Goal: Information Seeking & Learning: Learn about a topic

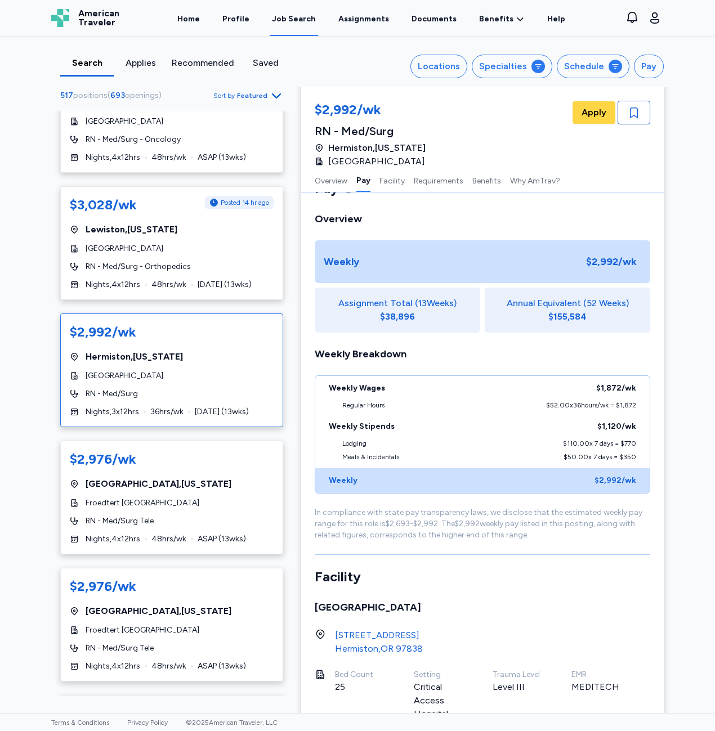
scroll to position [2308, 0]
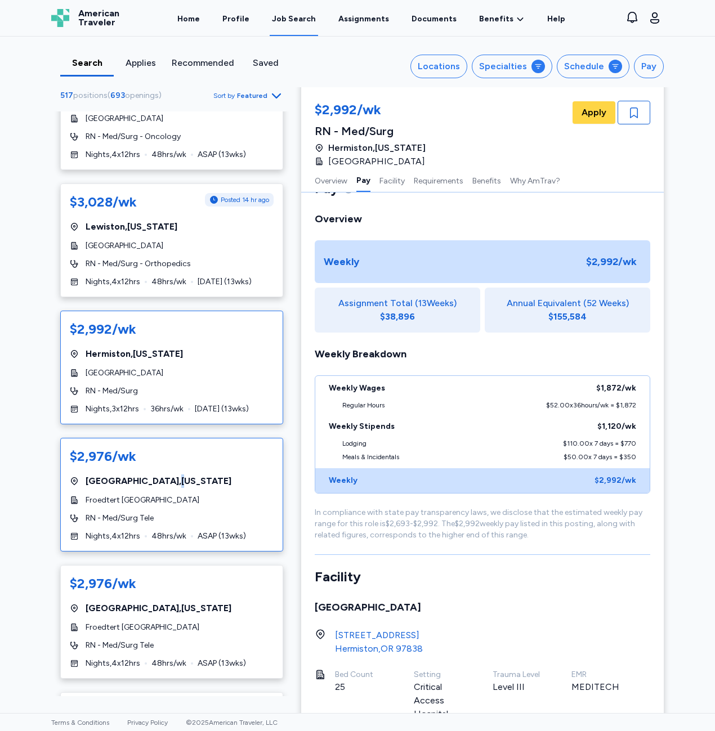
click at [155, 438] on div "$2,976/wk [GEOGRAPHIC_DATA] , [US_STATE] Froedtert [GEOGRAPHIC_DATA] RN - Med/S…" at bounding box center [171, 495] width 223 height 114
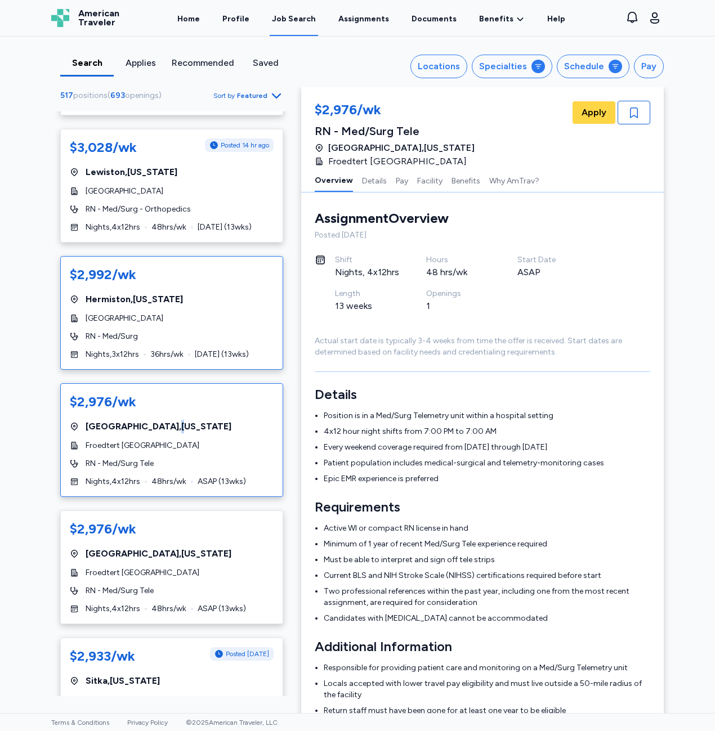
scroll to position [2364, 0]
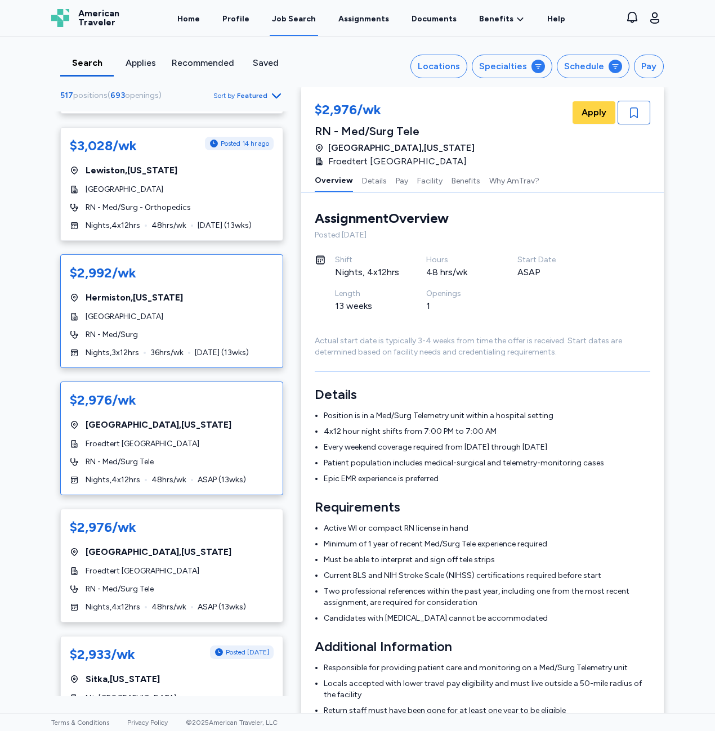
click at [149, 291] on span "[GEOGRAPHIC_DATA] , [US_STATE]" at bounding box center [134, 298] width 97 height 14
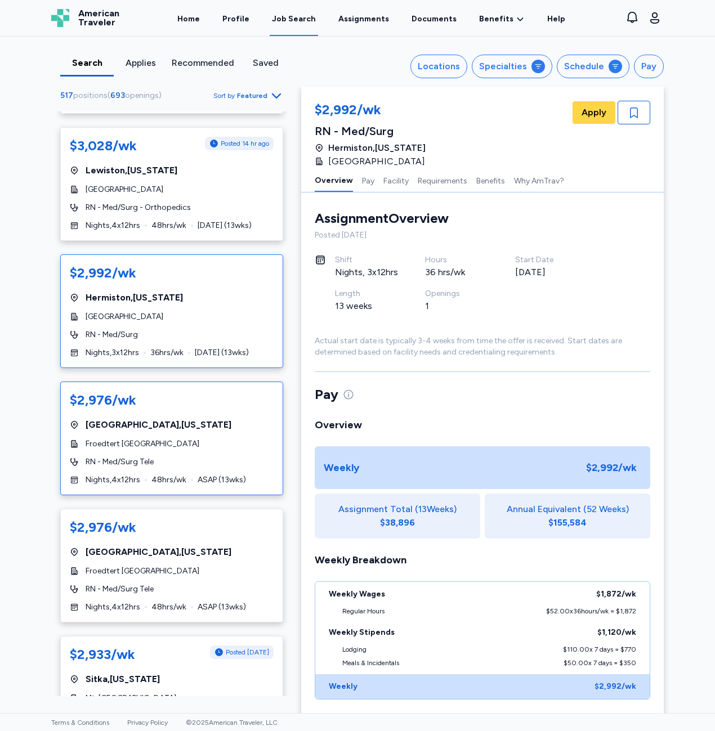
click at [164, 393] on div "$2,976/wk [GEOGRAPHIC_DATA] , [US_STATE] Froedtert [GEOGRAPHIC_DATA] RN - Med/S…" at bounding box center [171, 439] width 223 height 114
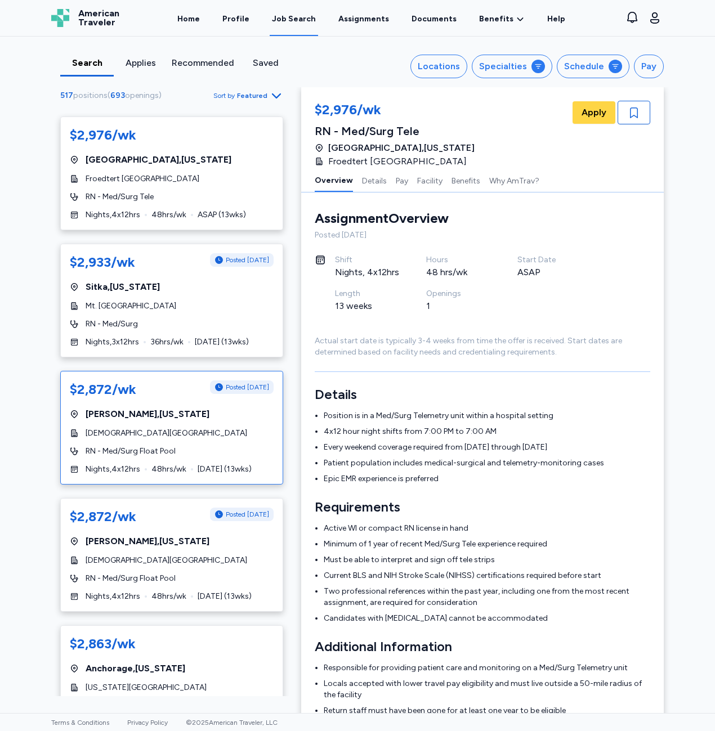
scroll to position [2871, 0]
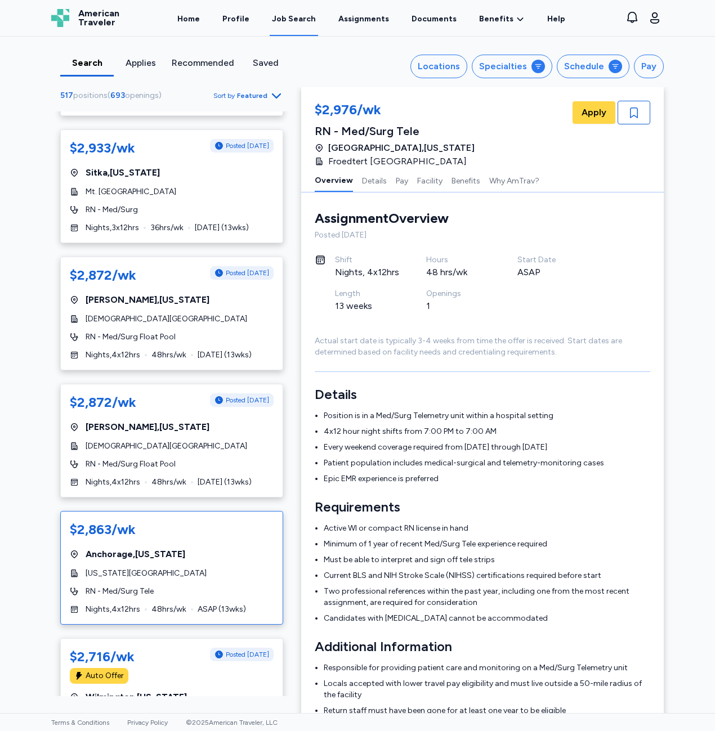
click at [160, 511] on div "$2,863/wk [GEOGRAPHIC_DATA] , [US_STATE] [US_STATE][GEOGRAPHIC_DATA] RN - Med/S…" at bounding box center [171, 568] width 223 height 114
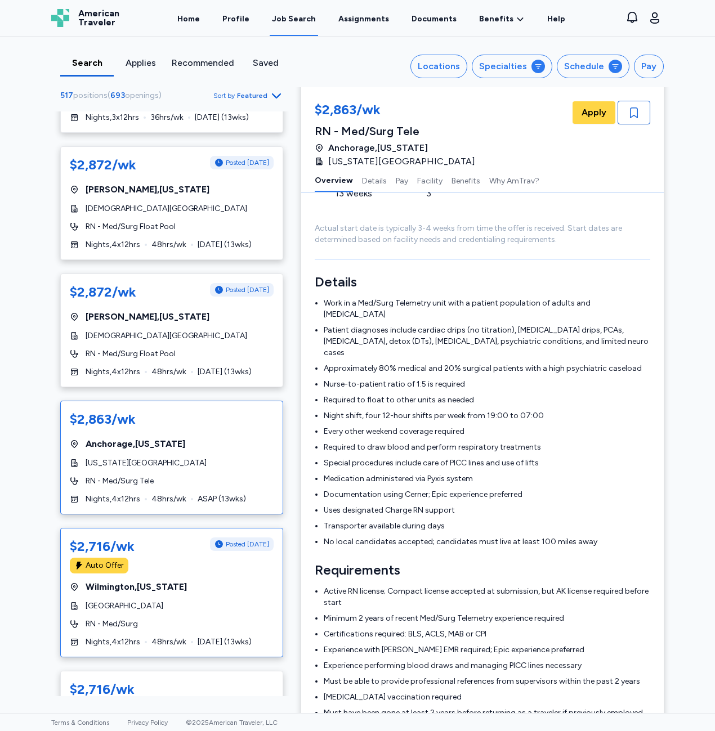
scroll to position [2983, 0]
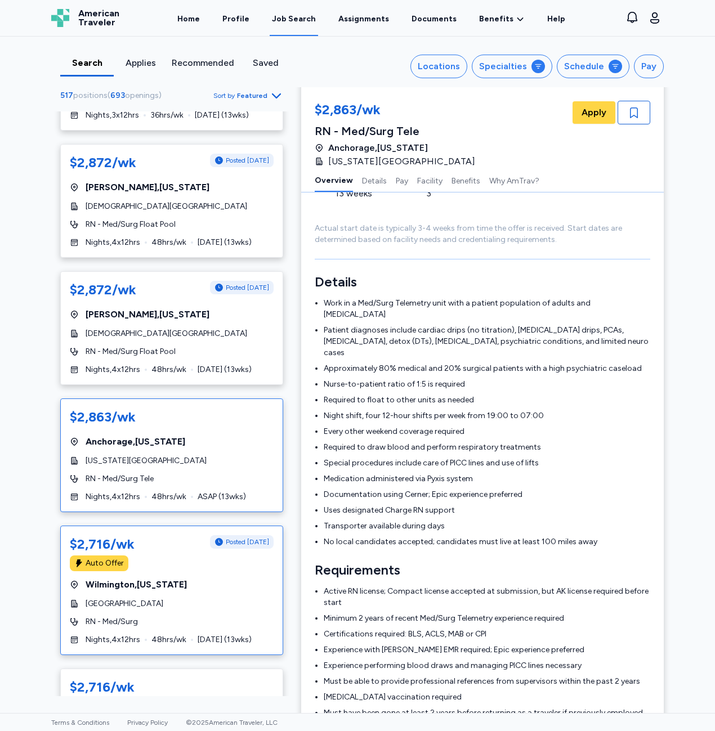
click at [183, 578] on span "[GEOGRAPHIC_DATA] , [US_STATE]" at bounding box center [136, 585] width 101 height 14
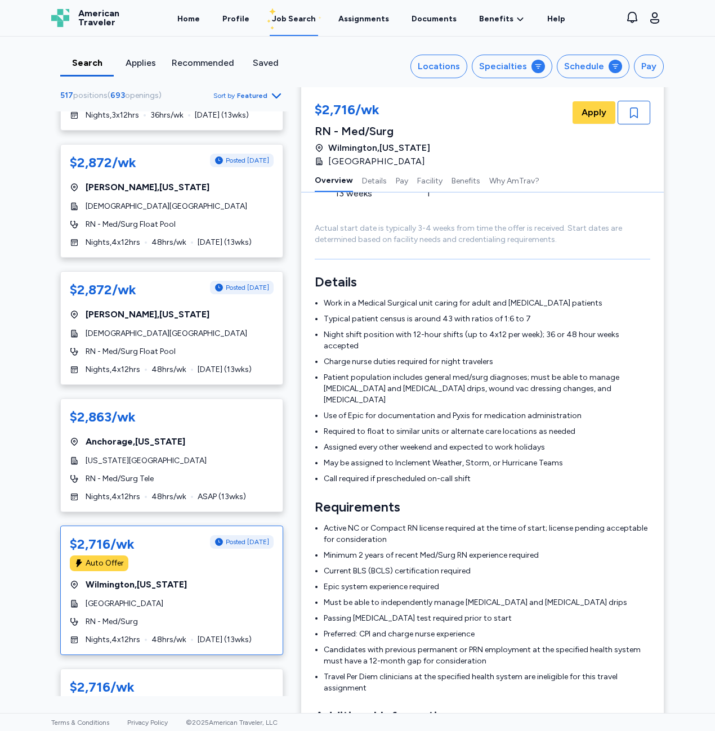
scroll to position [1, 0]
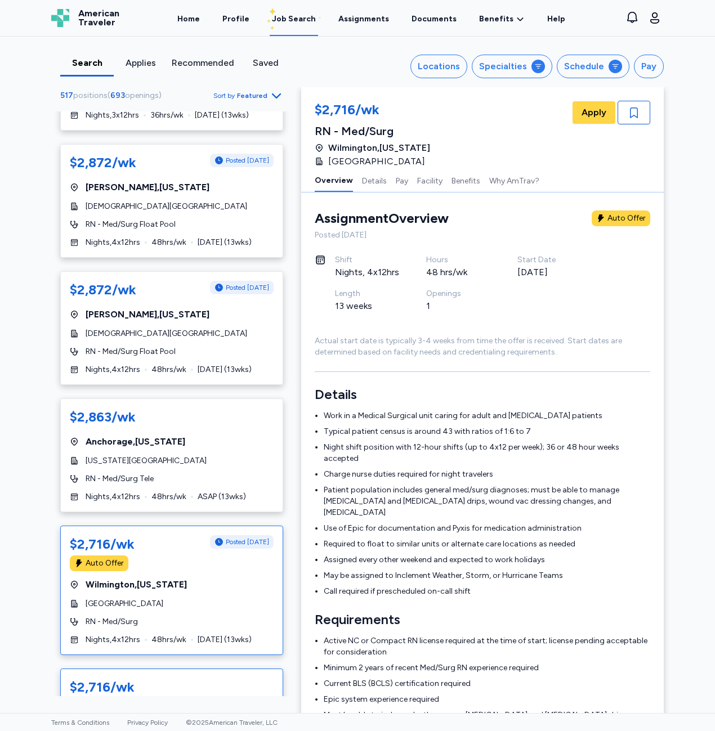
drag, startPoint x: 183, startPoint y: 531, endPoint x: 229, endPoint y: 625, distance: 105.0
click at [229, 678] on div "$2,716/wk" at bounding box center [172, 687] width 204 height 18
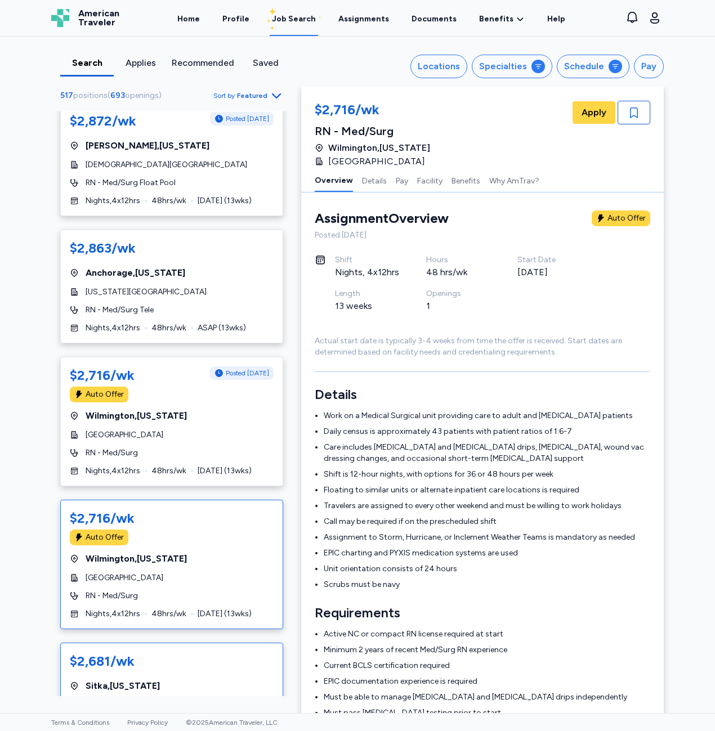
click at [200, 643] on div "$2,681/[PERSON_NAME][GEOGRAPHIC_DATA] , [US_STATE] Mt. [GEOGRAPHIC_DATA] RN - M…" at bounding box center [171, 700] width 223 height 114
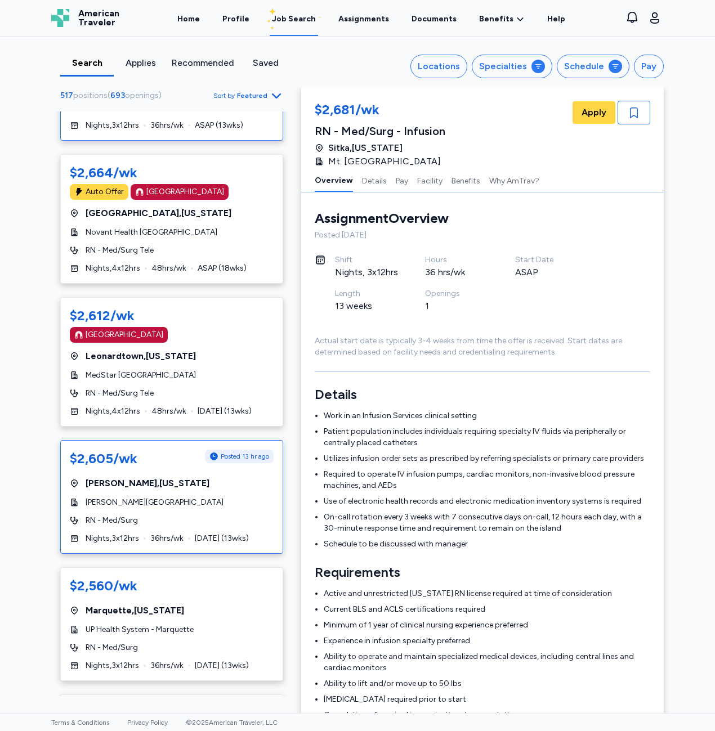
scroll to position [3771, 0]
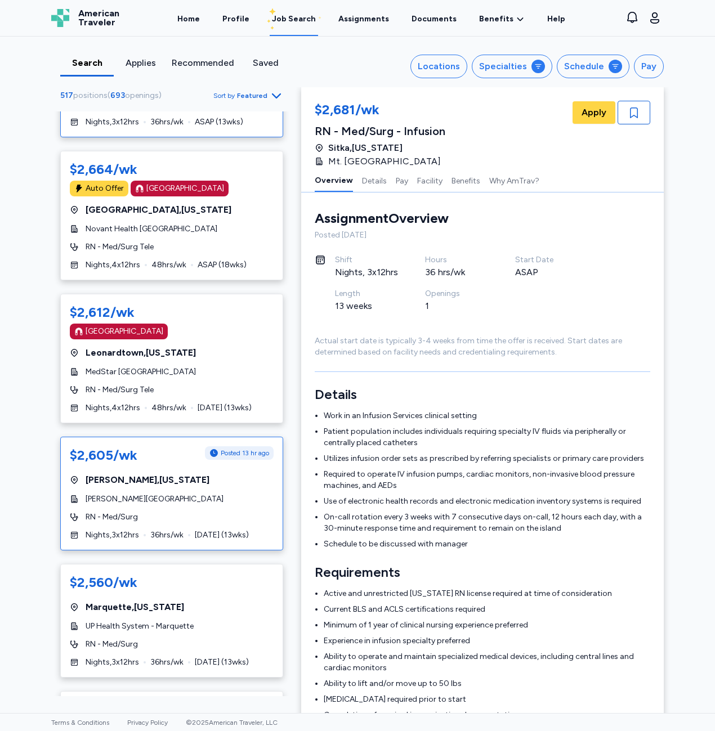
click at [210, 512] on div "RN - Med/Surg" at bounding box center [172, 517] width 204 height 11
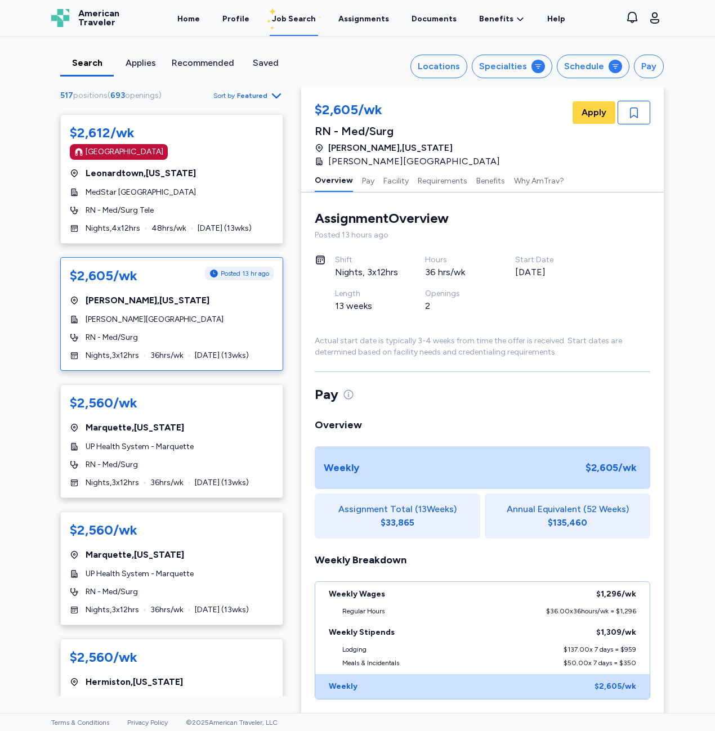
scroll to position [3996, 0]
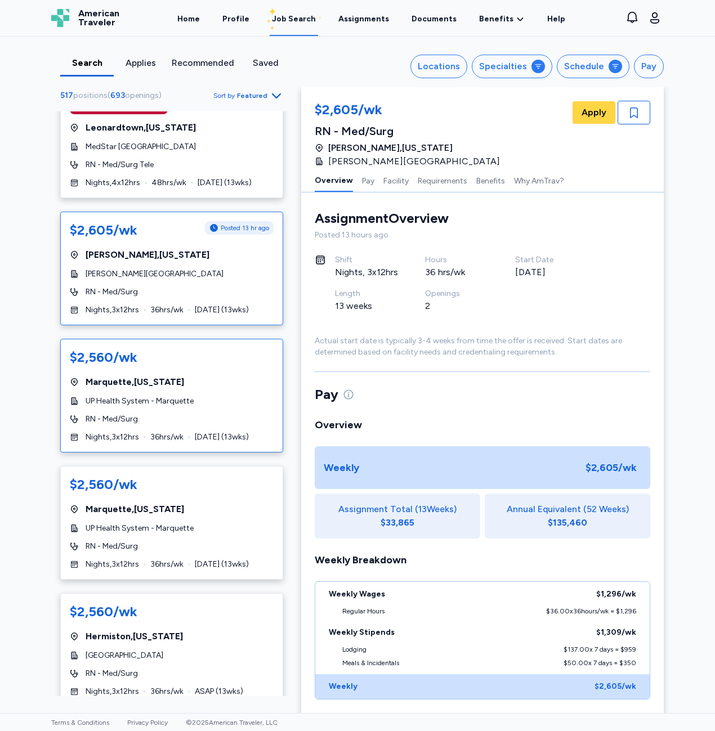
click at [171, 368] on div "$2,560/wk [GEOGRAPHIC_DATA] , [US_STATE] UP Health System - Marquette RN - Med/…" at bounding box center [171, 396] width 223 height 114
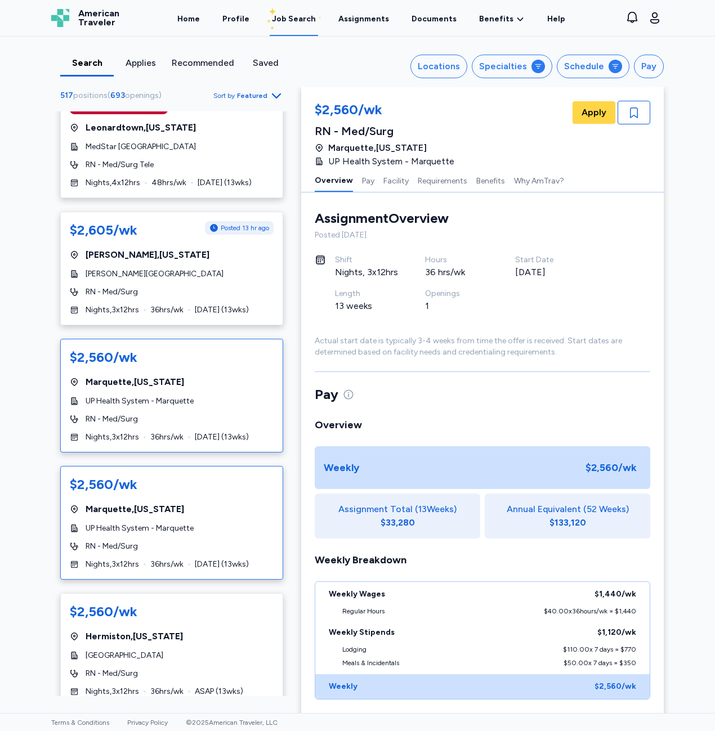
click at [174, 503] on div "[GEOGRAPHIC_DATA] , [US_STATE]" at bounding box center [172, 510] width 204 height 14
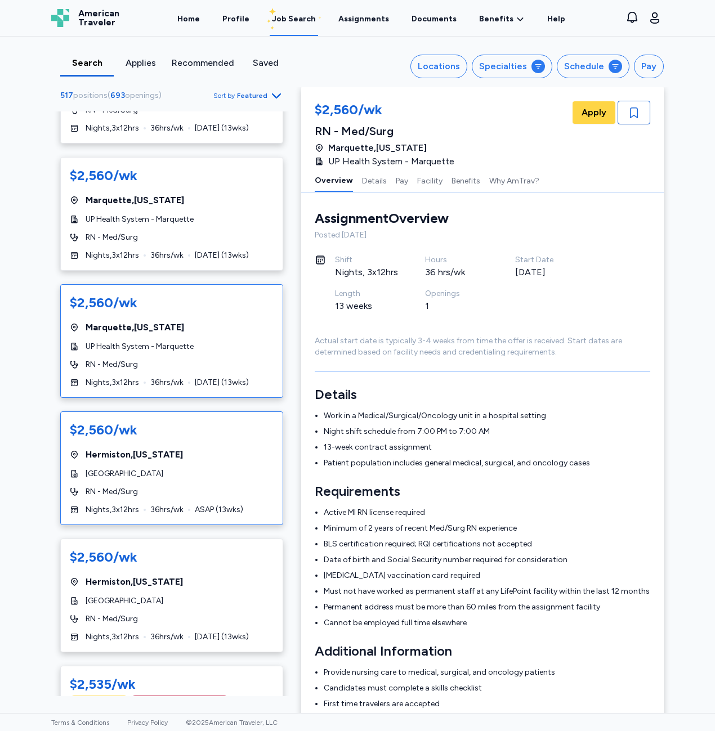
scroll to position [4222, 0]
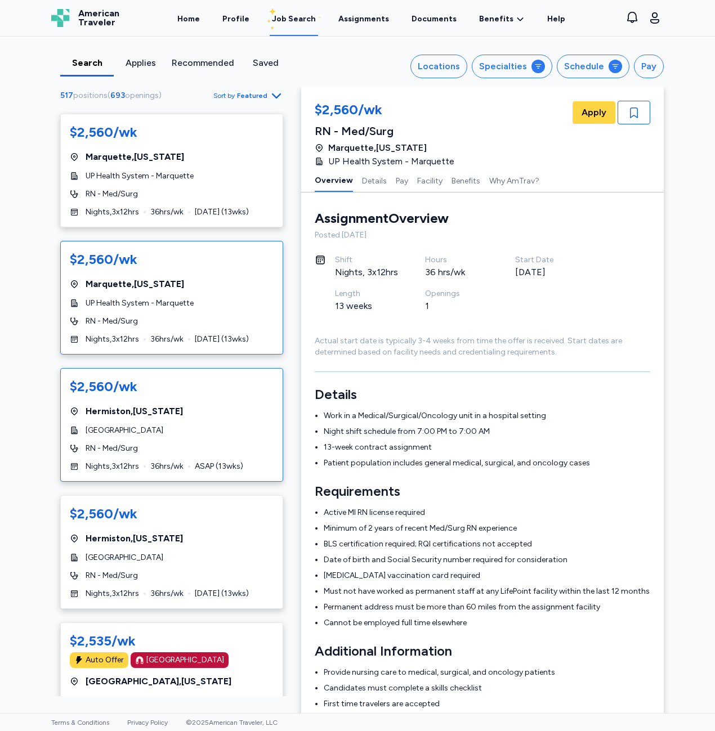
click at [143, 443] on div "RN - Med/Surg" at bounding box center [172, 448] width 204 height 11
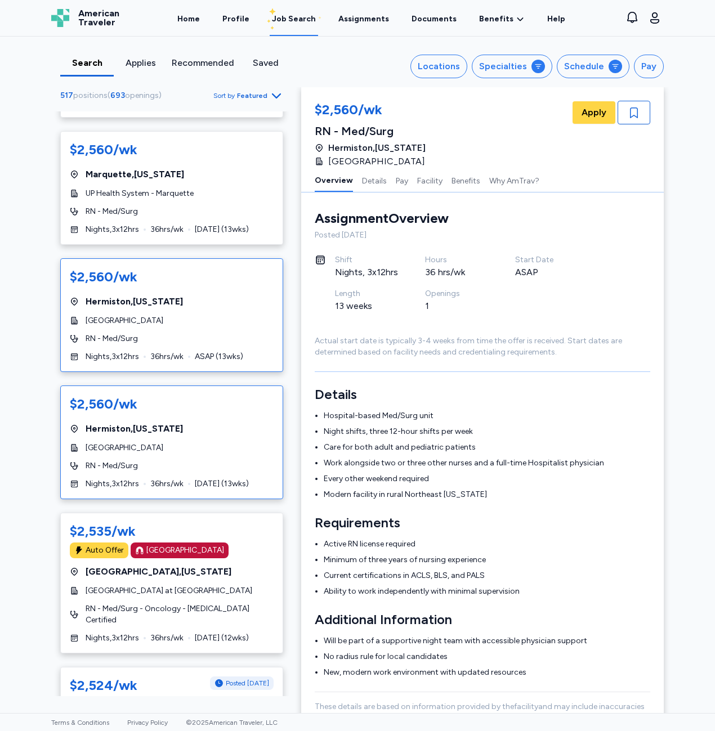
scroll to position [4334, 0]
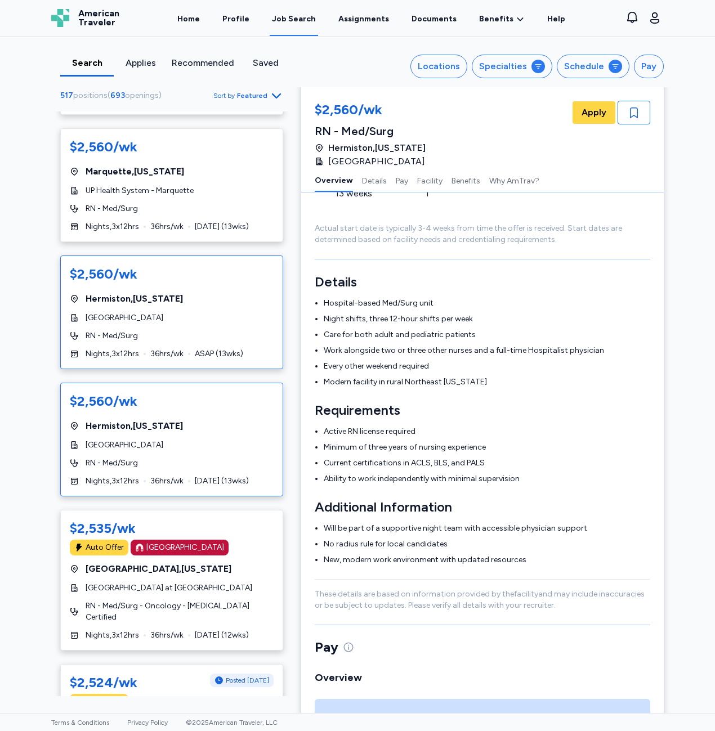
click at [209, 394] on div "$2,560/wk [GEOGRAPHIC_DATA] , [US_STATE][GEOGRAPHIC_DATA] RN - Med/Surg Nights …" at bounding box center [171, 440] width 223 height 114
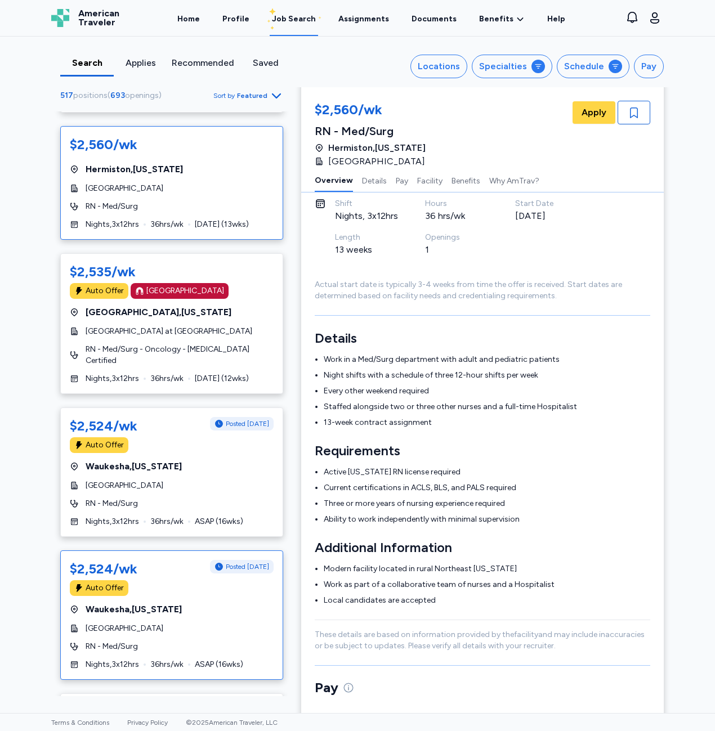
scroll to position [4616, 0]
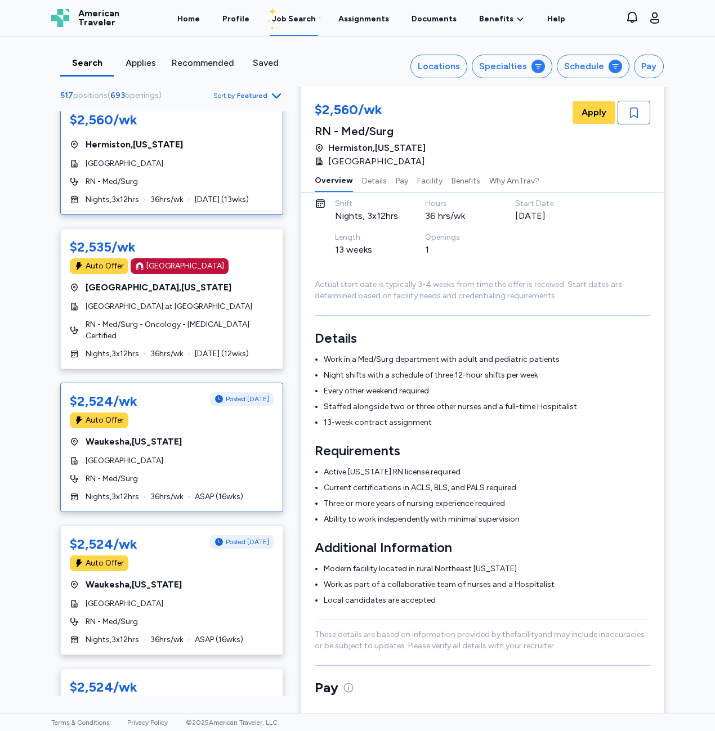
click at [228, 473] on div "RN - Med/Surg" at bounding box center [172, 478] width 204 height 11
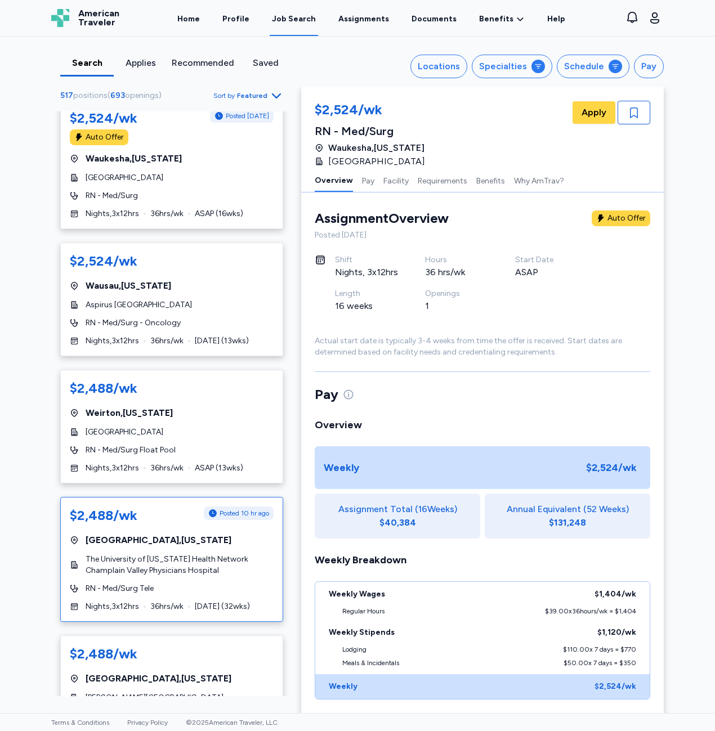
scroll to position [5066, 0]
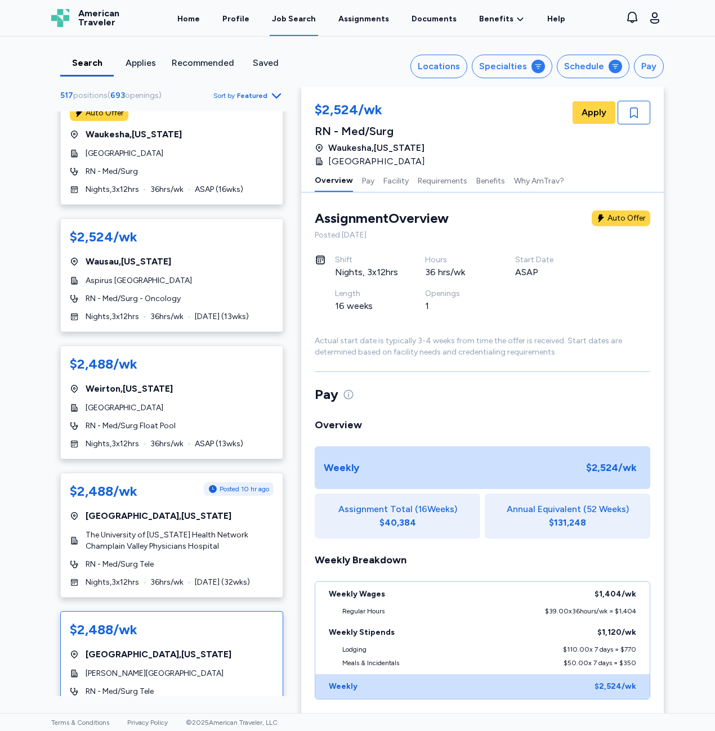
click at [145, 668] on span "[PERSON_NAME][GEOGRAPHIC_DATA]" at bounding box center [155, 673] width 138 height 11
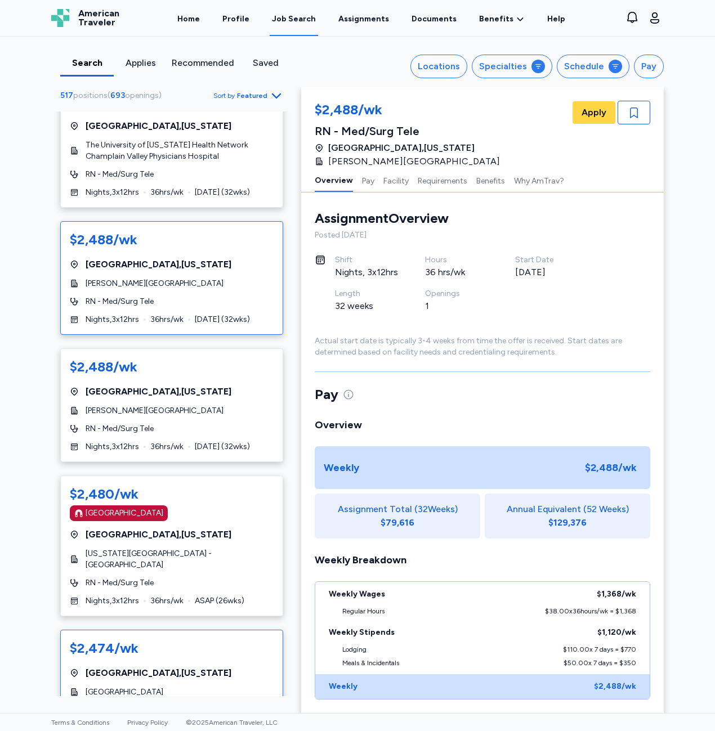
scroll to position [5460, 0]
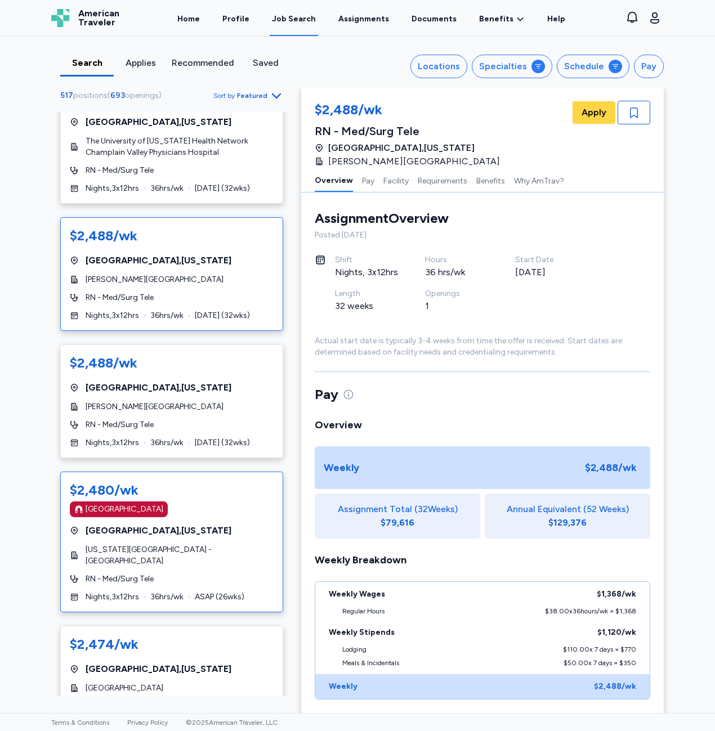
click at [214, 487] on div "$2,480/wk [GEOGRAPHIC_DATA] [GEOGRAPHIC_DATA] , [US_STATE] [US_STATE][GEOGRAPHI…" at bounding box center [171, 542] width 223 height 141
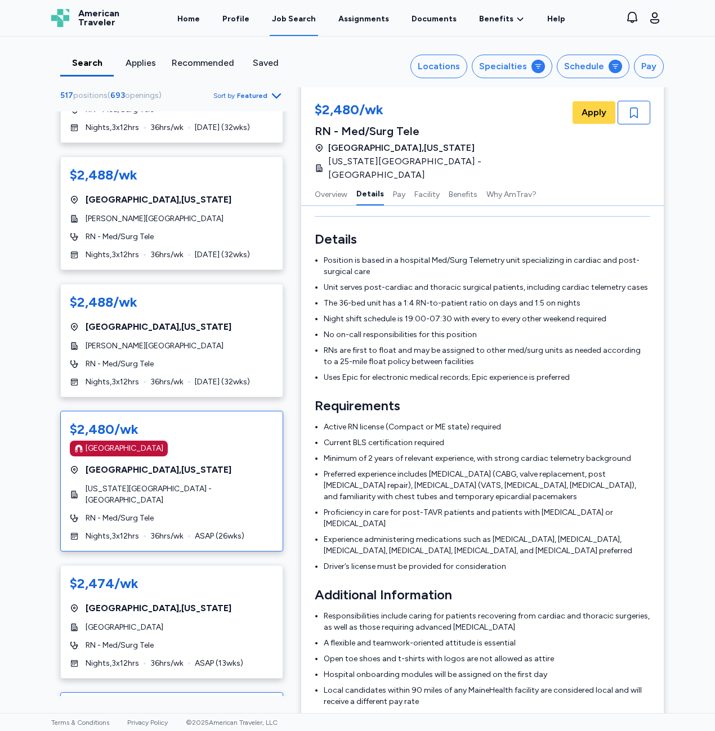
scroll to position [5573, 0]
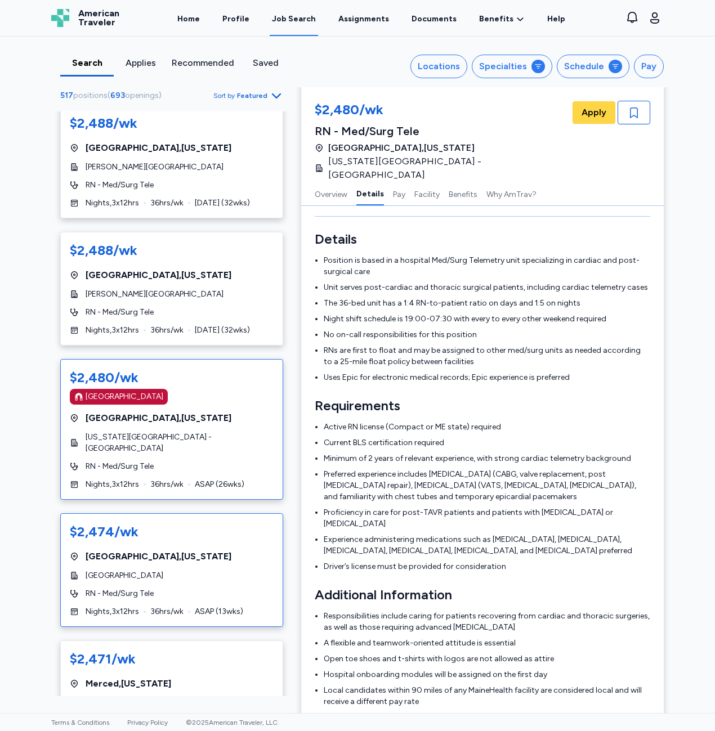
click at [142, 588] on span "RN - Med/Surg Tele" at bounding box center [120, 593] width 68 height 11
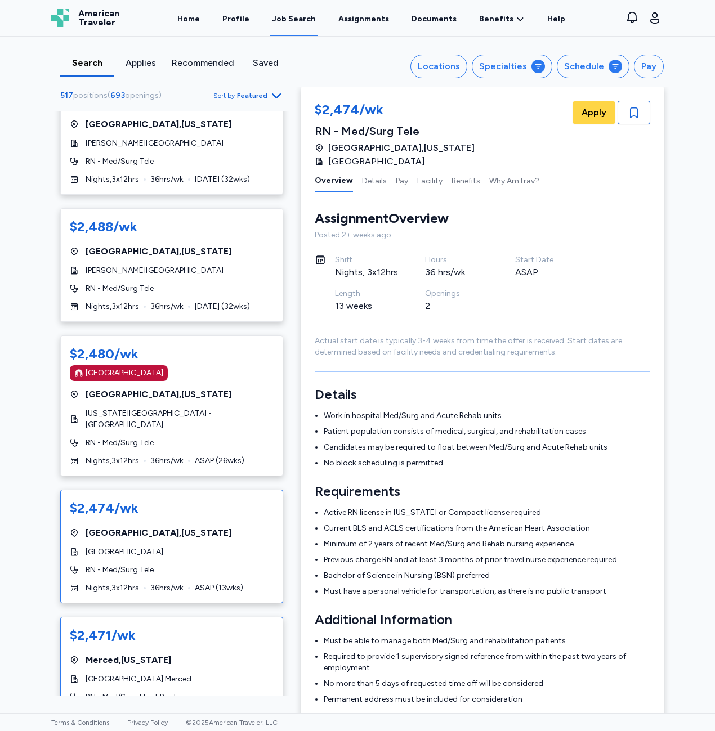
scroll to position [5629, 0]
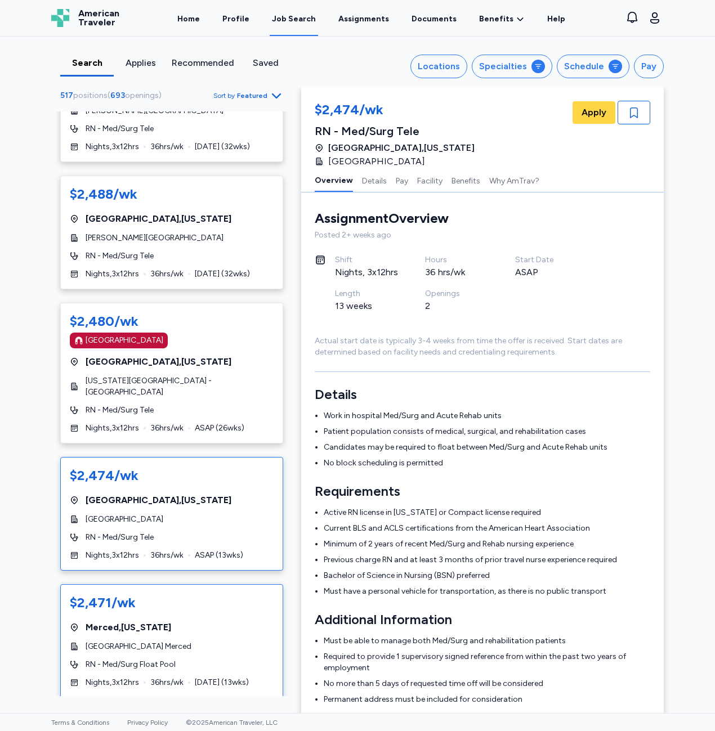
click at [140, 584] on div "$2,471/wk [GEOGRAPHIC_DATA] , [US_STATE][GEOGRAPHIC_DATA] Merced RN - Med/Surg …" at bounding box center [171, 641] width 223 height 114
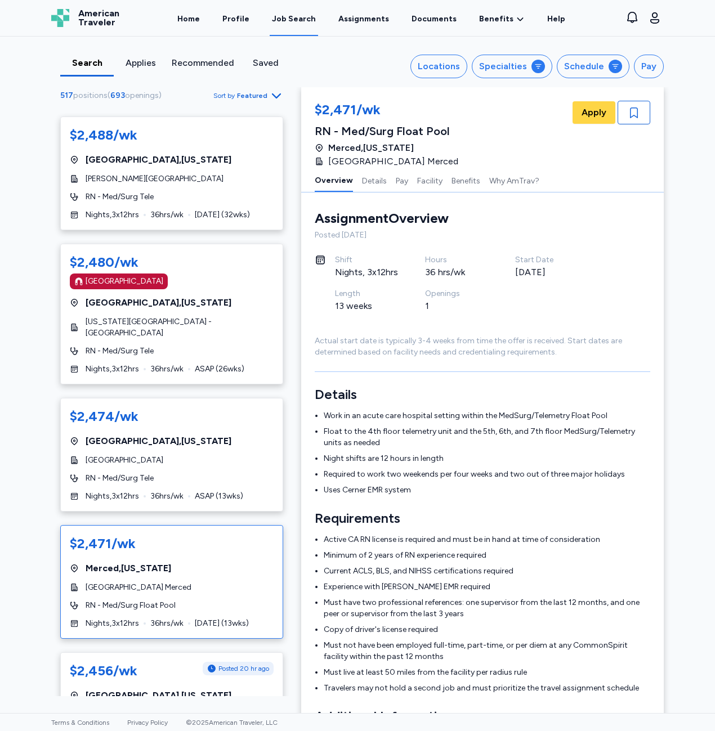
scroll to position [5741, 0]
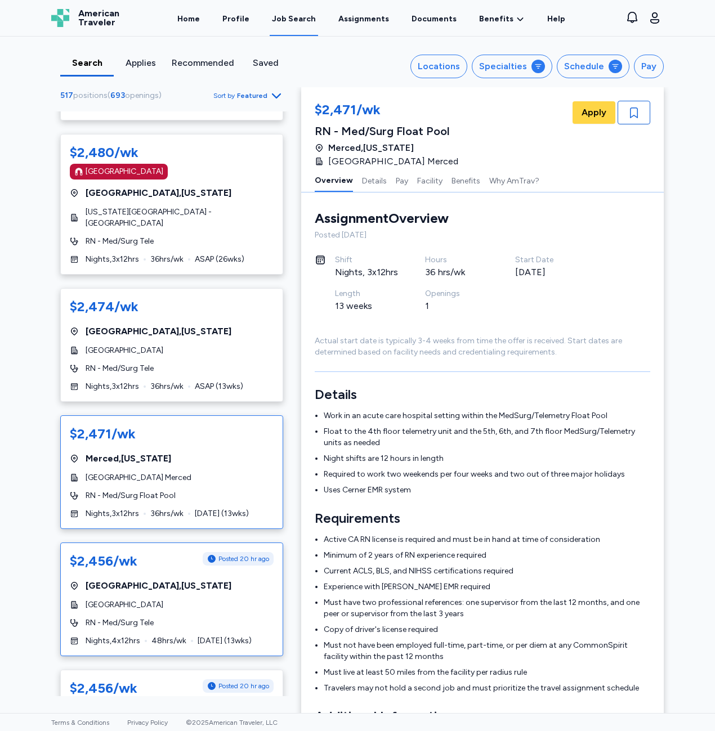
click at [157, 548] on div "$2,456/wk Posted 20 hr ago [GEOGRAPHIC_DATA] , [US_STATE] [GEOGRAPHIC_DATA] RN …" at bounding box center [171, 600] width 223 height 114
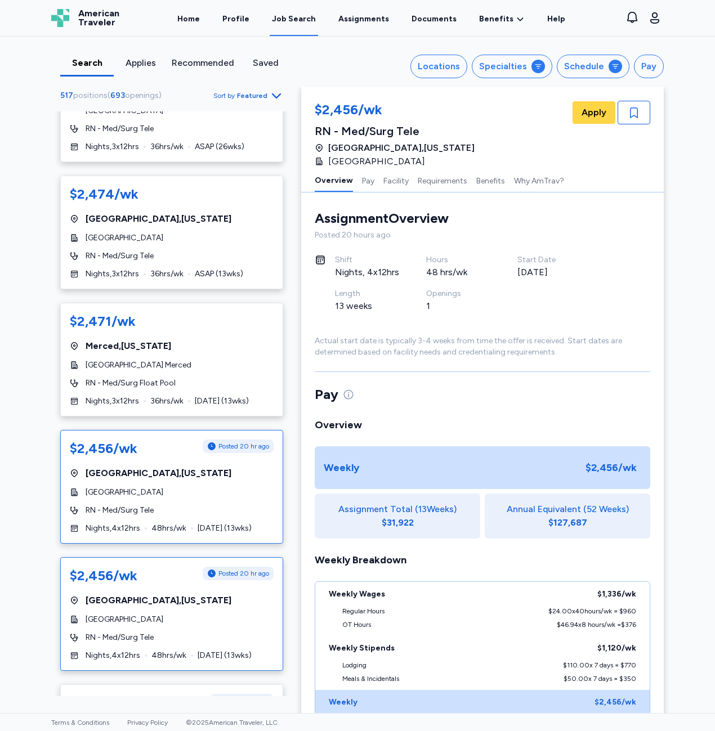
click at [197, 564] on div "$2,456/wk Posted 20 hr ago [GEOGRAPHIC_DATA] , [US_STATE] [GEOGRAPHIC_DATA] RN …" at bounding box center [171, 614] width 223 height 114
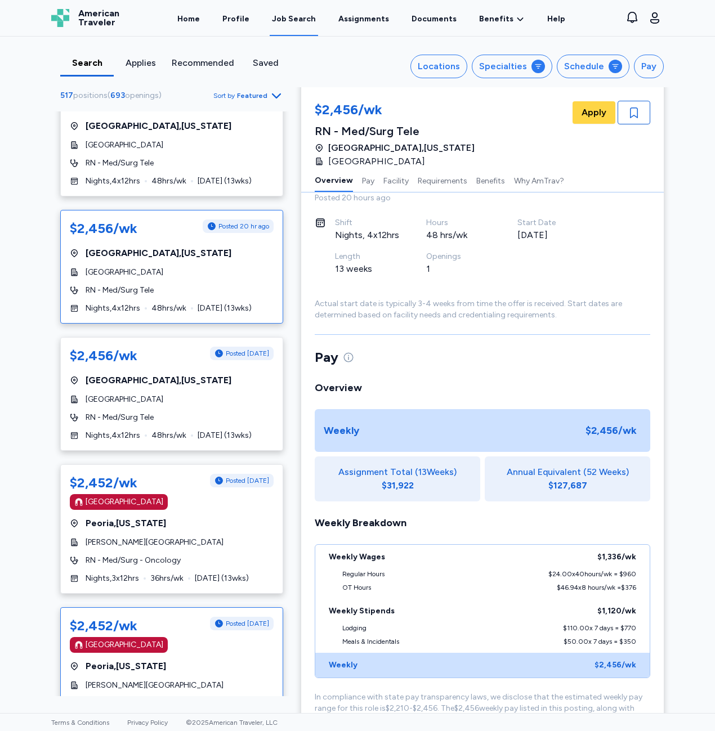
scroll to position [283, 0]
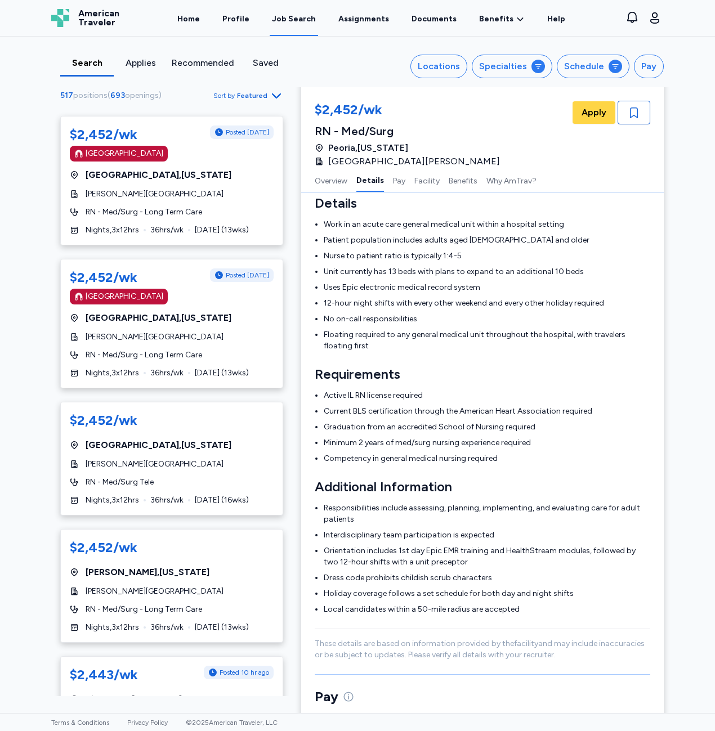
scroll to position [170, 0]
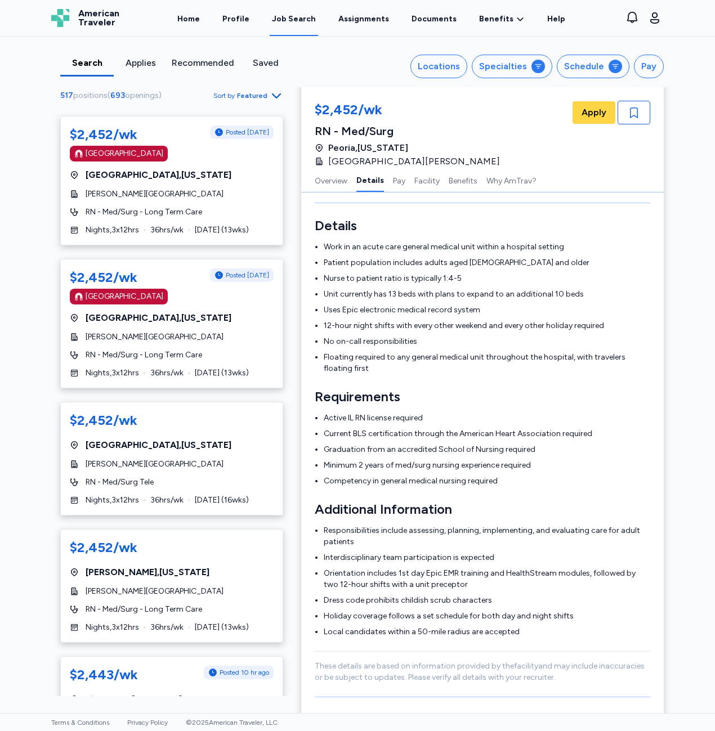
click at [124, 64] on div "Applies" at bounding box center [140, 63] width 44 height 14
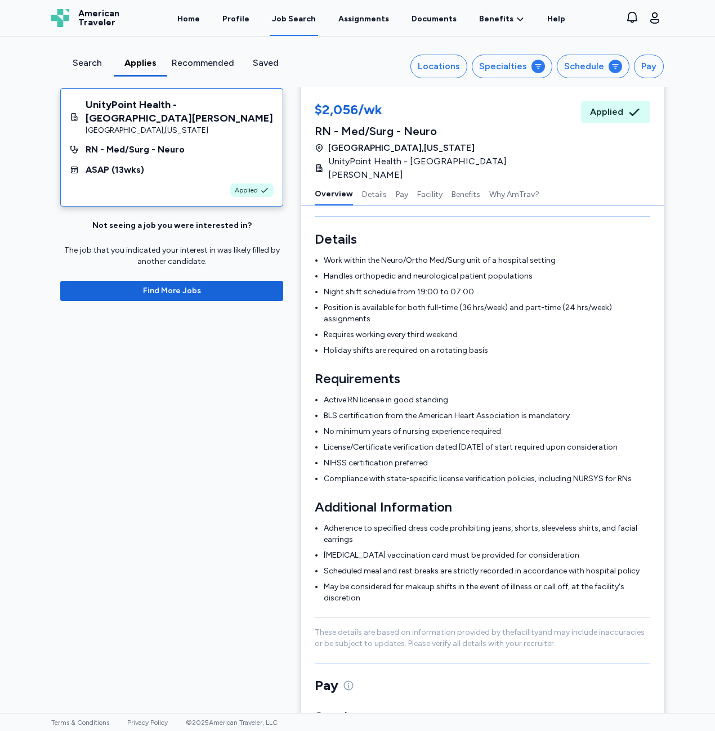
click at [196, 155] on div "RN - Med/Surg - Neuro" at bounding box center [172, 150] width 204 height 14
click at [380, 184] on div "Overview Details Pay Facility Benefits Why AmTrav?" at bounding box center [482, 194] width 362 height 24
click at [375, 184] on button "Details" at bounding box center [374, 194] width 25 height 24
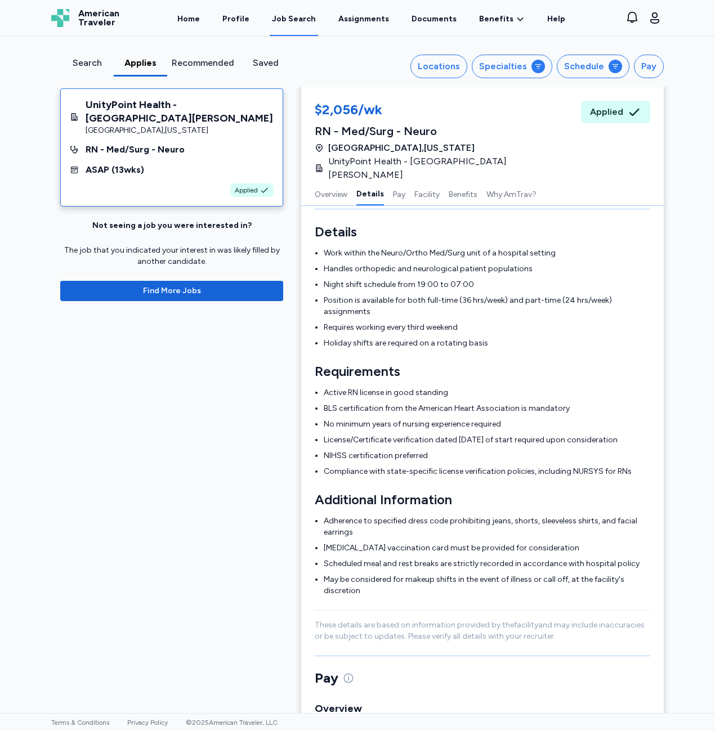
click at [405, 182] on div "Overview Details Pay Facility Benefits Why AmTrav?" at bounding box center [482, 194] width 362 height 24
click at [398, 182] on button "Pay" at bounding box center [399, 194] width 12 height 24
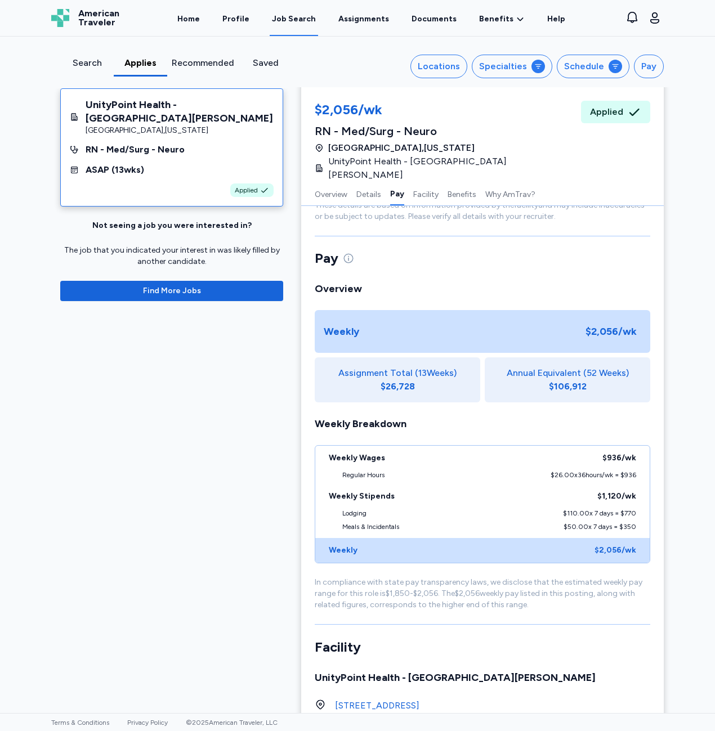
scroll to position [624, 0]
